Goal: Task Accomplishment & Management: Manage account settings

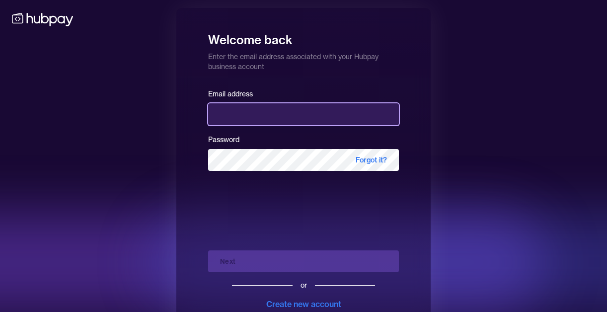
click at [314, 109] on input "email" at bounding box center [303, 114] width 191 height 22
type input "**********"
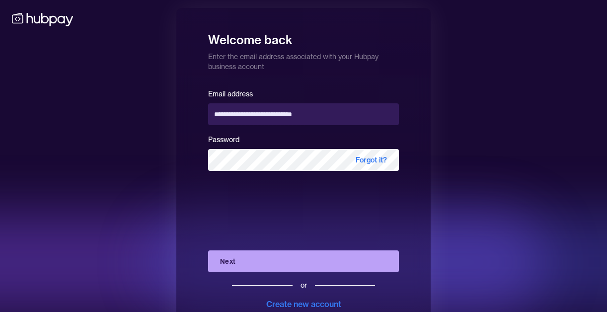
click at [287, 266] on button "Next" at bounding box center [303, 261] width 191 height 22
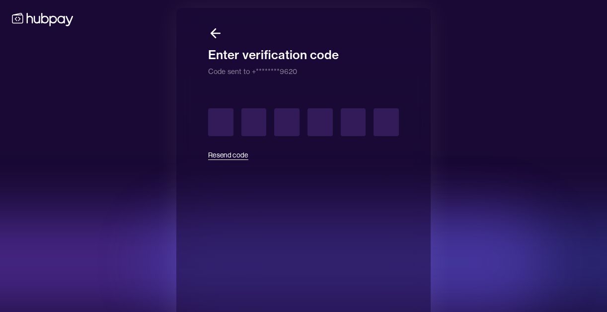
click at [225, 154] on button "Resend code" at bounding box center [228, 155] width 40 height 22
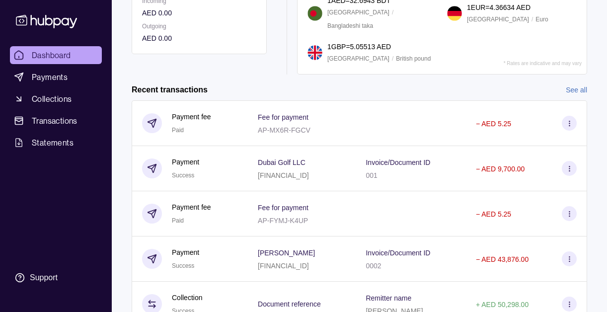
scroll to position [207, 0]
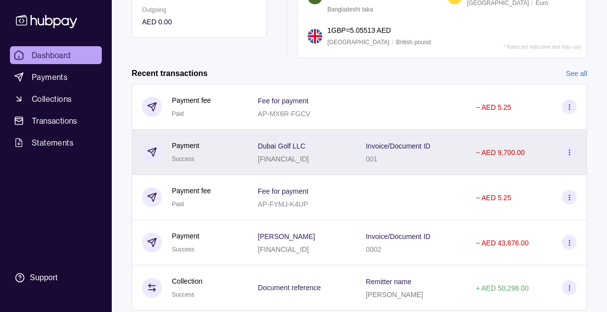
click at [346, 140] on div "Dubai Golf LLC [FINANCIAL_ID]" at bounding box center [302, 152] width 88 height 25
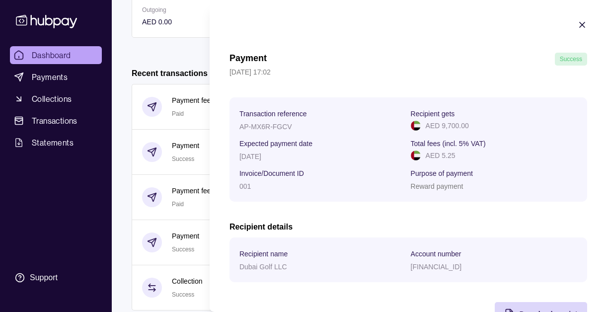
scroll to position [32, 0]
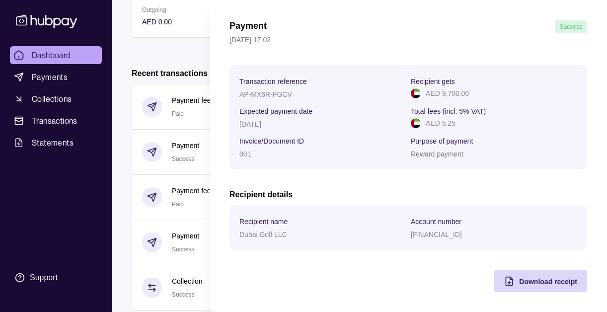
drag, startPoint x: 524, startPoint y: 280, endPoint x: 513, endPoint y: 263, distance: 20.5
click at [524, 280] on span "Download receipt" at bounding box center [548, 282] width 58 height 8
click at [127, 41] on html "Dashboard Payments Collections Transactions Statements Support K Hello, [PERSON…" at bounding box center [303, 67] width 607 height 549
